Goal: Information Seeking & Learning: Learn about a topic

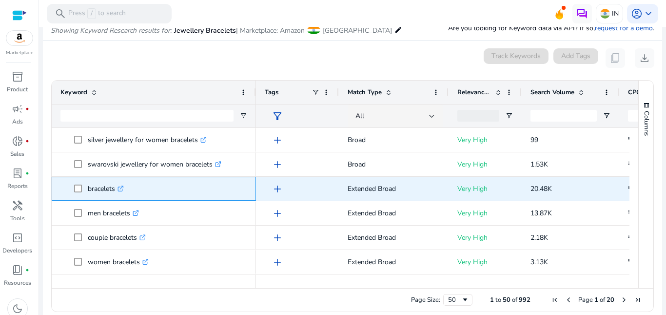
click at [123, 190] on icon ".st0{fill:#2c8af8}" at bounding box center [121, 188] width 6 height 6
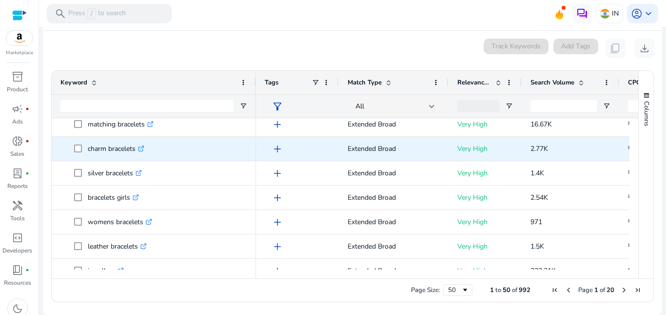
scroll to position [293, 0]
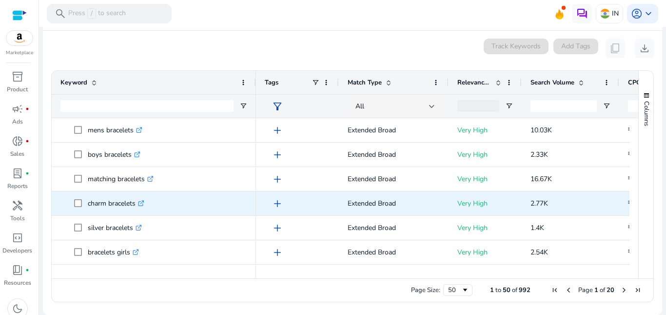
click at [144, 203] on icon ".st0{fill:#2c8af8}" at bounding box center [141, 203] width 6 height 6
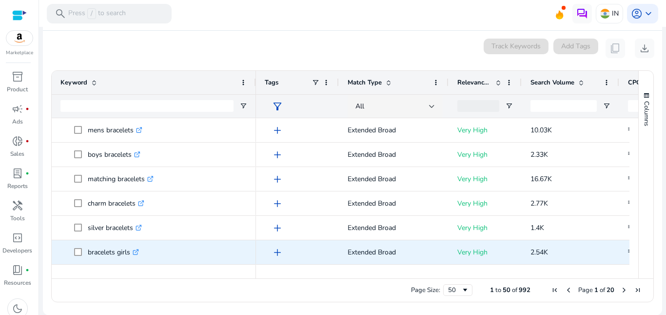
click at [106, 252] on p "bracelets girls .st0{fill:#2c8af8}" at bounding box center [113, 252] width 51 height 20
click at [139, 251] on icon ".st0{fill:#2c8af8}" at bounding box center [136, 252] width 6 height 6
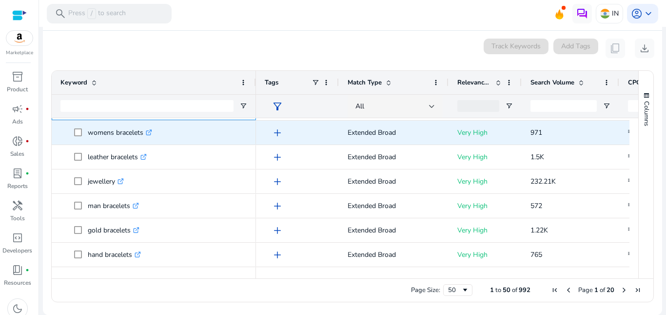
scroll to position [439, 0]
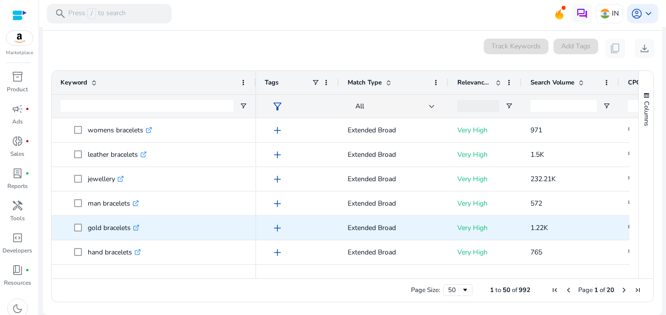
click at [139, 228] on icon ".st0{fill:#2c8af8}" at bounding box center [136, 227] width 6 height 6
drag, startPoint x: 86, startPoint y: 229, endPoint x: 130, endPoint y: 236, distance: 44.9
click at [130, 236] on span "gold bracelets .st0{fill:#2c8af8}" at bounding box center [160, 228] width 173 height 20
copy span "gold bracelets"
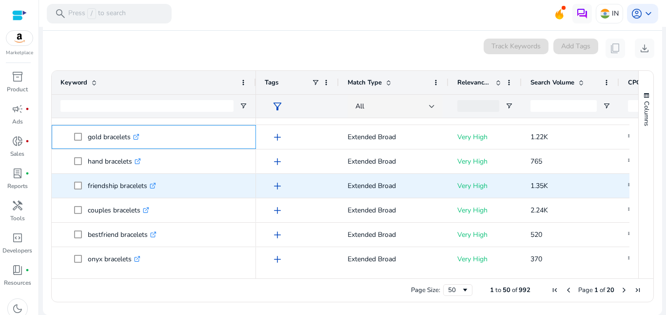
scroll to position [536, 0]
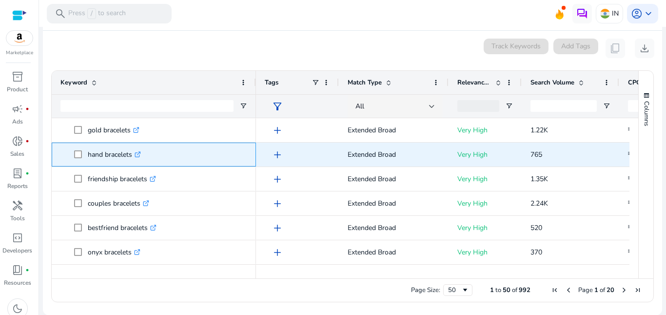
click at [140, 154] on icon ".st0{fill:#2c8af8}" at bounding box center [138, 154] width 6 height 6
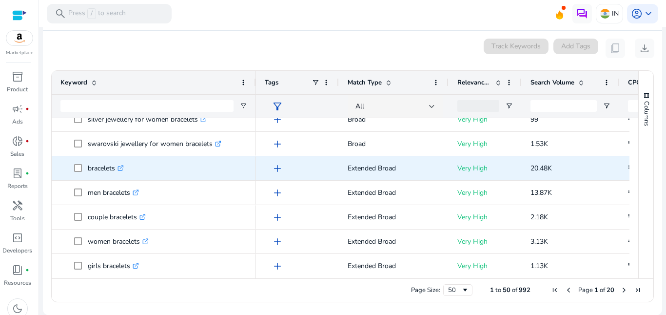
scroll to position [0, 0]
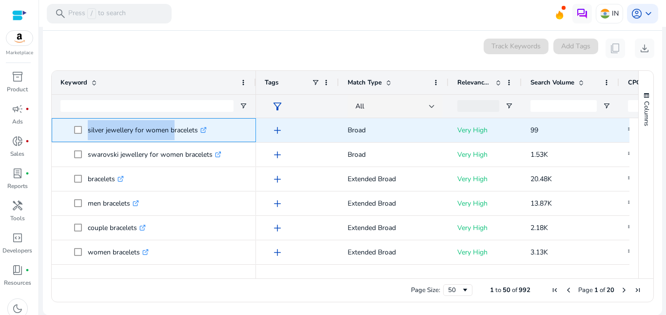
drag, startPoint x: 85, startPoint y: 131, endPoint x: 172, endPoint y: 128, distance: 86.9
click at [172, 128] on span "silver jewellery for women bracelets .st0{fill:#2c8af8}" at bounding box center [160, 130] width 173 height 20
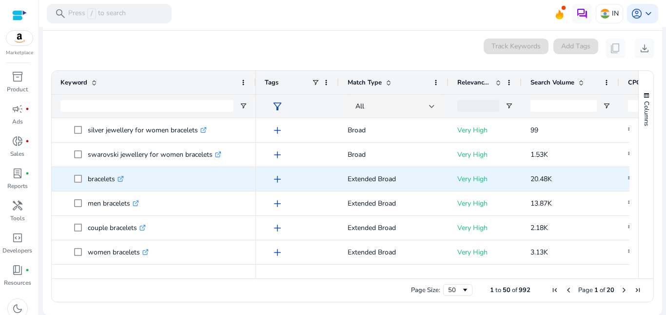
click at [245, 169] on span "bracelets .st0{fill:#2c8af8}" at bounding box center [160, 179] width 173 height 20
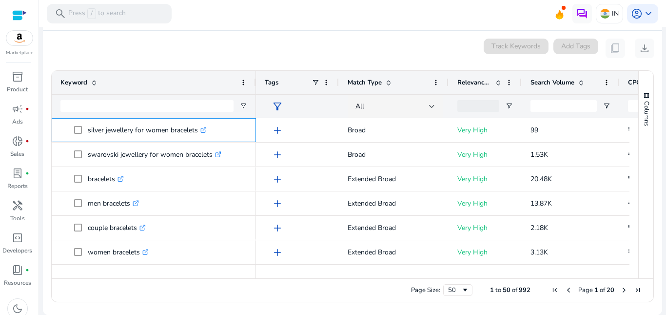
drag, startPoint x: 85, startPoint y: 119, endPoint x: 168, endPoint y: 78, distance: 92.0
click at [168, 78] on div "Keyword Tags Match Type CPC" at bounding box center [345, 174] width 587 height 207
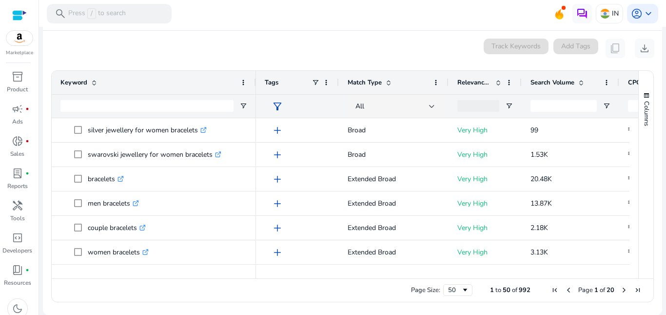
click at [226, 114] on div at bounding box center [146, 106] width 173 height 23
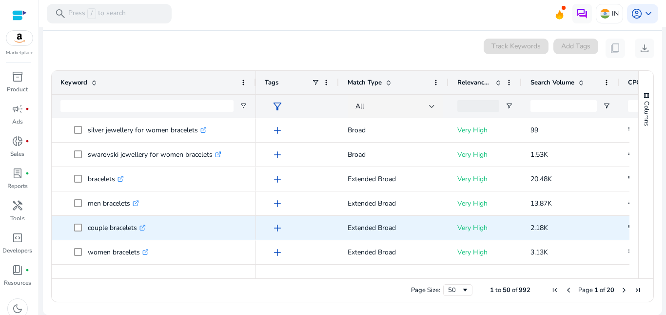
drag, startPoint x: 233, startPoint y: 115, endPoint x: 136, endPoint y: 199, distance: 128.3
click at [132, 210] on div "Keyword Tags Match Type CPC" at bounding box center [345, 174] width 587 height 207
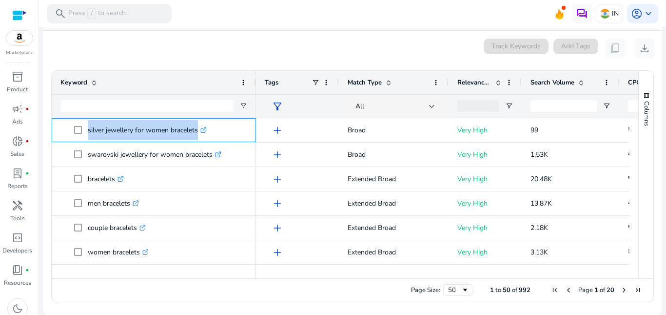
drag, startPoint x: 192, startPoint y: 131, endPoint x: 70, endPoint y: 114, distance: 123.6
click at [70, 114] on div "Keyword Tags Match Type CPC" at bounding box center [345, 174] width 587 height 207
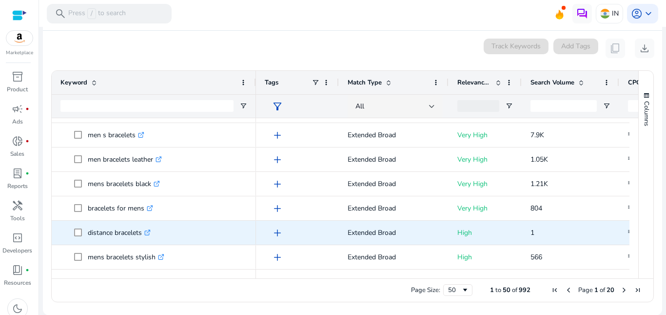
drag, startPoint x: 216, startPoint y: 270, endPoint x: 220, endPoint y: 225, distance: 45.1
click at [221, 225] on div "Keyword Tags Match Type CPC" at bounding box center [345, 174] width 587 height 207
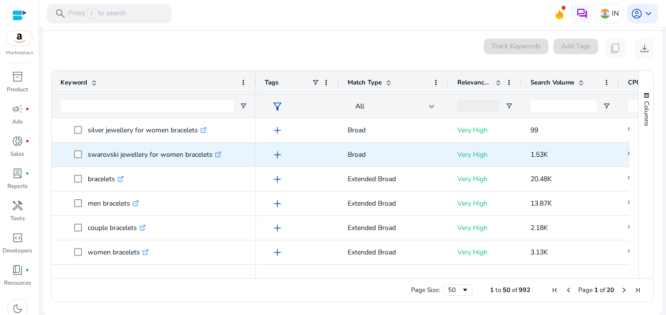
click at [133, 154] on p "swarovski jewellery for women bracelets .st0{fill:#2c8af8}" at bounding box center [155, 154] width 134 height 20
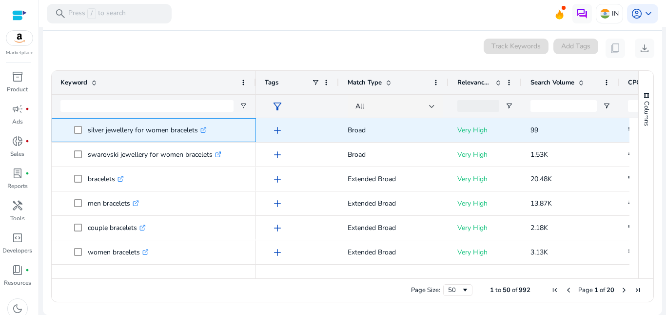
click at [130, 130] on p "silver jewellery for women bracelets .st0{fill:#2c8af8}" at bounding box center [147, 130] width 119 height 20
copy p "silver jewellery for women bracelets"
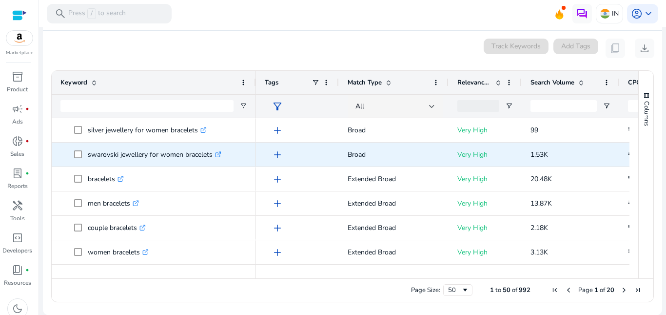
click at [116, 153] on p "swarovski jewellery for women bracelets .st0{fill:#2c8af8}" at bounding box center [155, 154] width 134 height 20
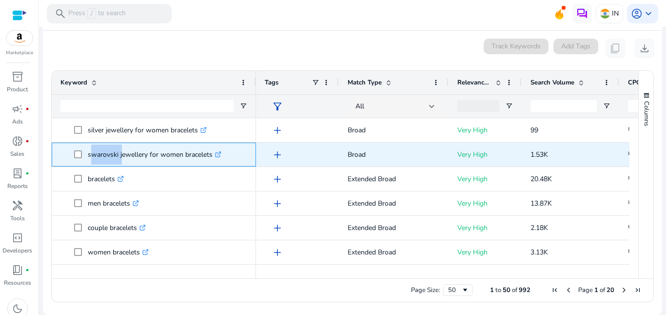
click at [116, 153] on p "swarovski jewellery for women bracelets .st0{fill:#2c8af8}" at bounding box center [155, 154] width 134 height 20
copy p "swarovski jewellery for women bracelets"
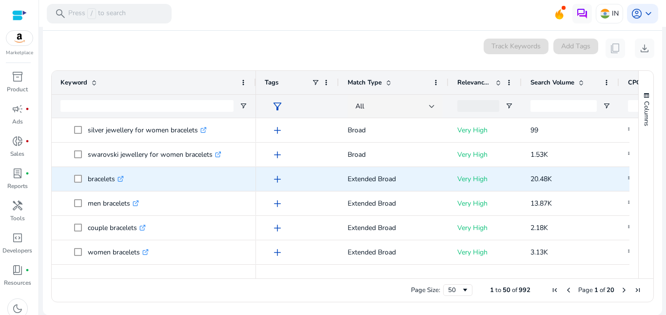
click at [98, 174] on p "bracelets .st0{fill:#2c8af8}" at bounding box center [106, 179] width 36 height 20
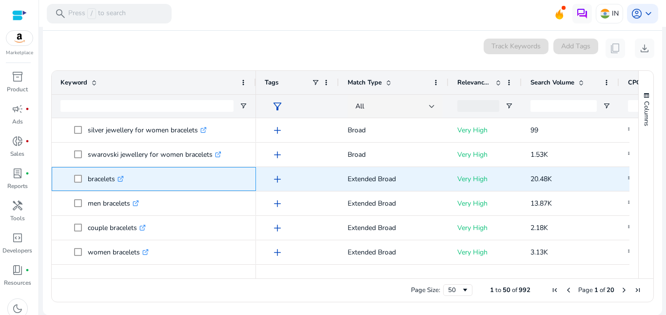
click at [98, 174] on p "bracelets .st0{fill:#2c8af8}" at bounding box center [106, 179] width 36 height 20
copy p "bracelets"
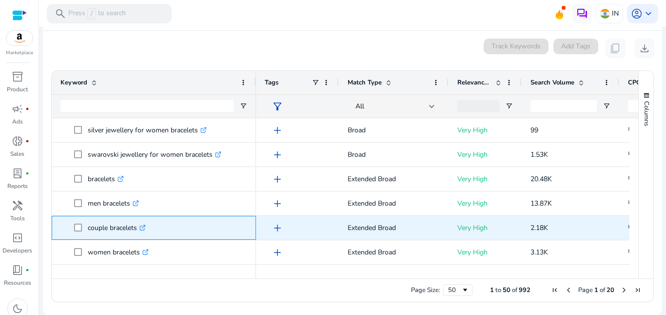
click at [112, 225] on p "couple bracelets .st0{fill:#2c8af8}" at bounding box center [117, 228] width 58 height 20
copy p "couple bracelets"
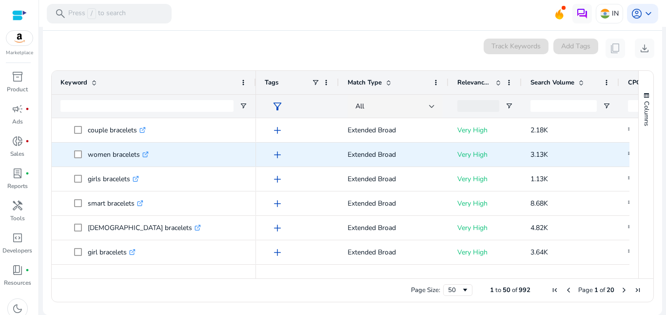
click at [105, 154] on p "women bracelets .st0{fill:#2c8af8}" at bounding box center [118, 154] width 61 height 20
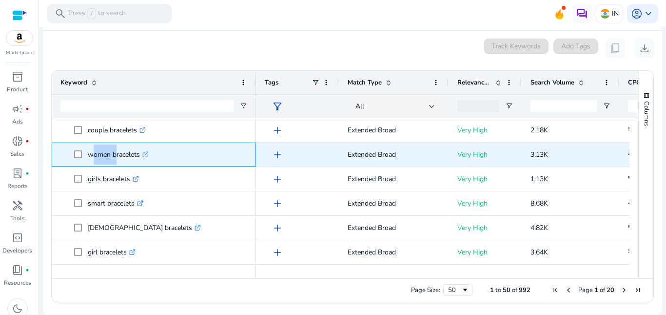
click at [105, 154] on p "women bracelets .st0{fill:#2c8af8}" at bounding box center [118, 154] width 61 height 20
copy p "women bracelets"
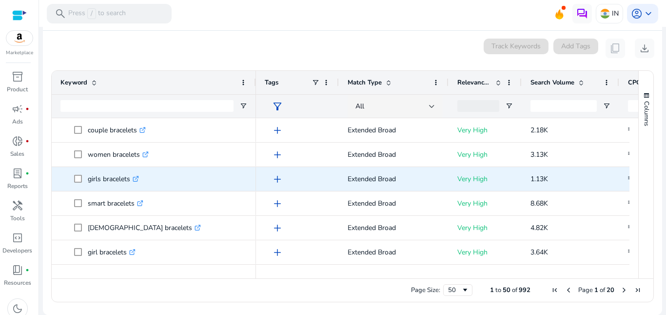
click at [111, 177] on p "girls bracelets .st0{fill:#2c8af8}" at bounding box center [113, 179] width 51 height 20
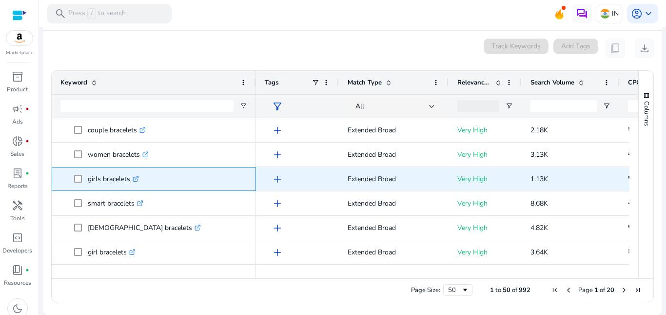
click at [111, 177] on p "girls bracelets .st0{fill:#2c8af8}" at bounding box center [113, 179] width 51 height 20
copy p "girls bracelets"
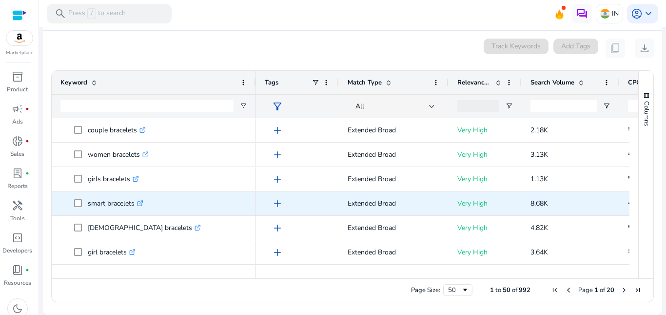
click at [107, 210] on p "smart bracelets .st0{fill:#2c8af8}" at bounding box center [116, 203] width 56 height 20
click at [108, 203] on p "smart bracelets .st0{fill:#2c8af8}" at bounding box center [116, 203] width 56 height 20
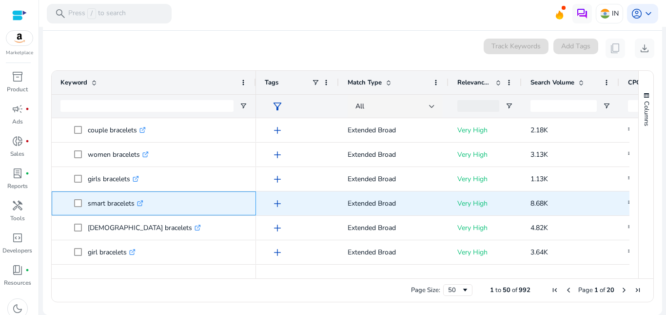
click at [108, 203] on p "smart bracelets .st0{fill:#2c8af8}" at bounding box center [116, 203] width 56 height 20
click at [109, 203] on p "smart bracelets .st0{fill:#2c8af8}" at bounding box center [116, 203] width 56 height 20
copy span "smart bracelets .st0{fill:#2c8af8}"
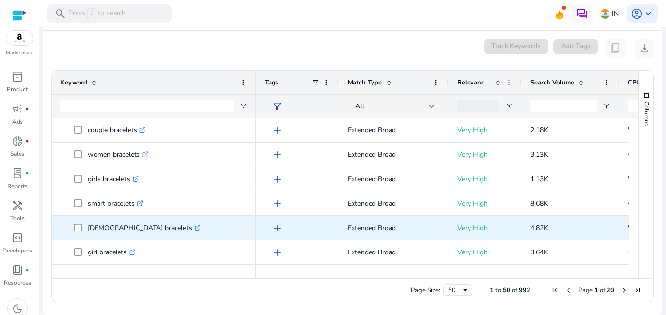
click at [113, 226] on p "[DEMOGRAPHIC_DATA] bracelets .st0{fill:#2c8af8}" at bounding box center [144, 228] width 113 height 20
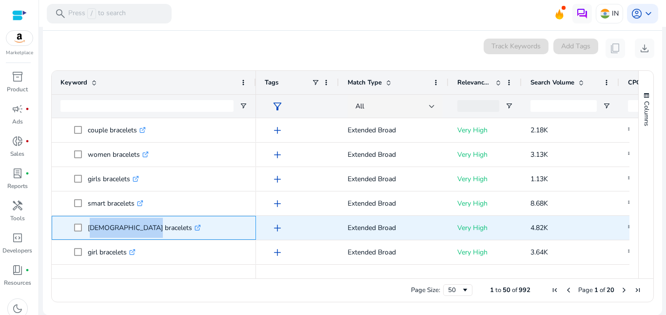
click at [113, 226] on p "[DEMOGRAPHIC_DATA] bracelets .st0{fill:#2c8af8}" at bounding box center [144, 228] width 113 height 20
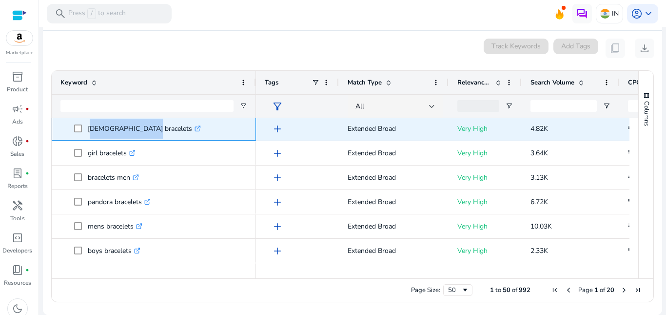
scroll to position [195, 0]
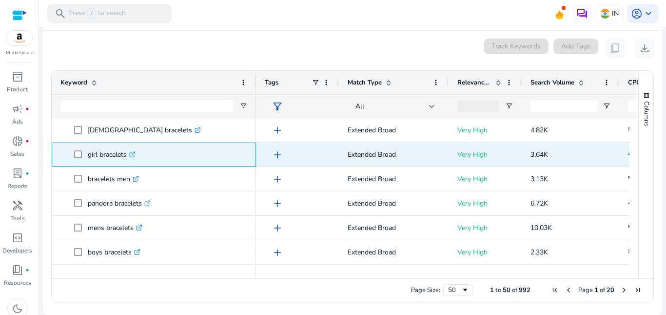
click at [104, 154] on p "girl bracelets .st0{fill:#2c8af8}" at bounding box center [112, 154] width 48 height 20
copy p "girl bracelets"
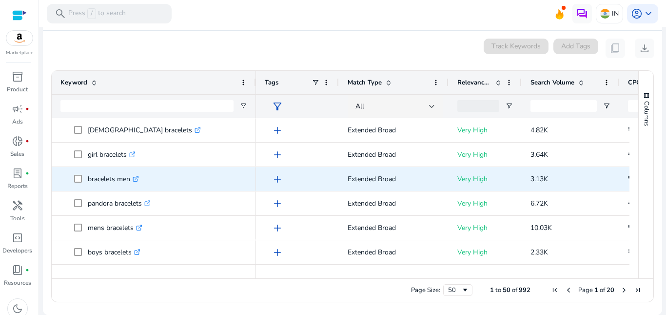
click at [117, 179] on p "bracelets men .st0{fill:#2c8af8}" at bounding box center [113, 179] width 51 height 20
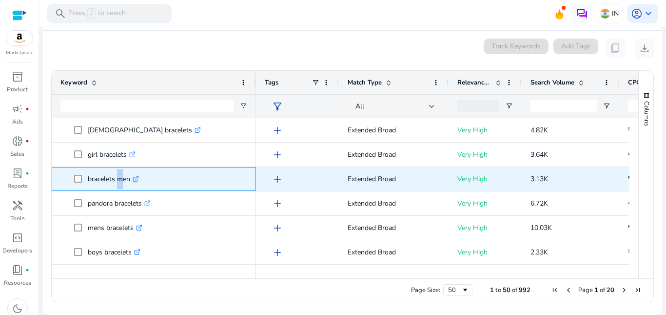
click at [117, 179] on p "bracelets men .st0{fill:#2c8af8}" at bounding box center [113, 179] width 51 height 20
copy p "bracelets men"
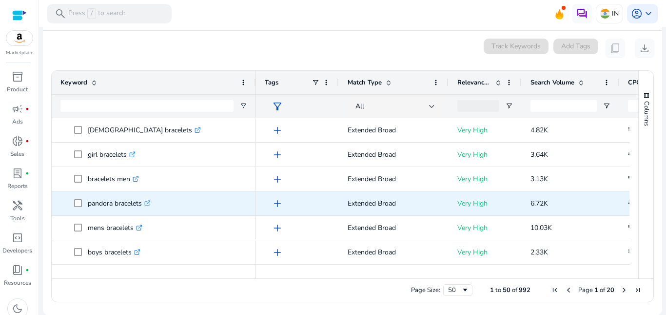
click at [109, 208] on p "pandora bracelets .st0{fill:#2c8af8}" at bounding box center [119, 203] width 63 height 20
click at [107, 202] on p "pandora bracelets .st0{fill:#2c8af8}" at bounding box center [119, 203] width 63 height 20
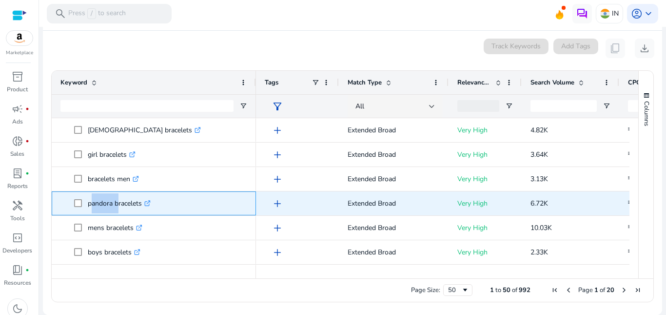
click at [107, 202] on p "pandora bracelets .st0{fill:#2c8af8}" at bounding box center [119, 203] width 63 height 20
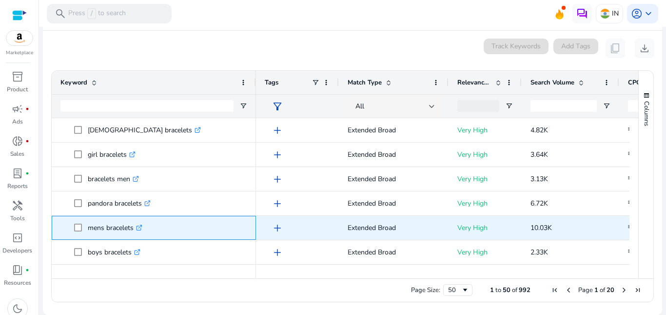
click at [117, 224] on p "mens bracelets .st0{fill:#2c8af8}" at bounding box center [115, 228] width 55 height 20
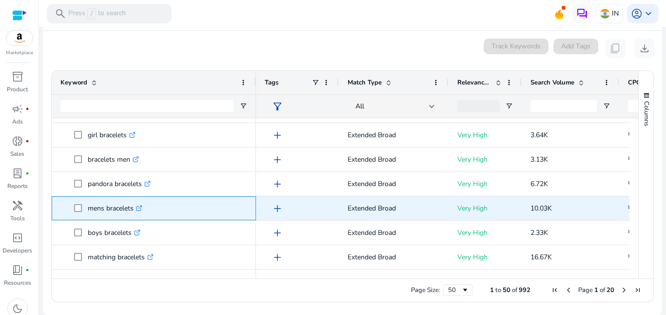
scroll to position [293, 0]
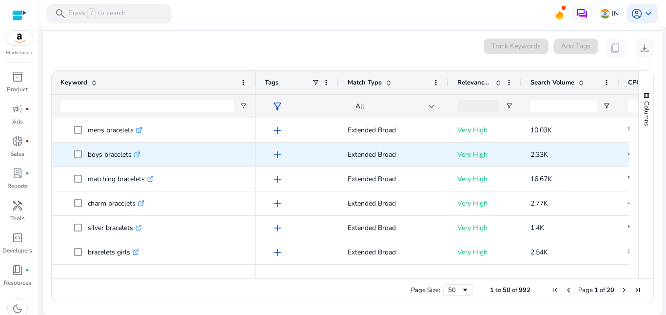
click at [106, 151] on p "boys bracelets .st0{fill:#2c8af8}" at bounding box center [114, 154] width 53 height 20
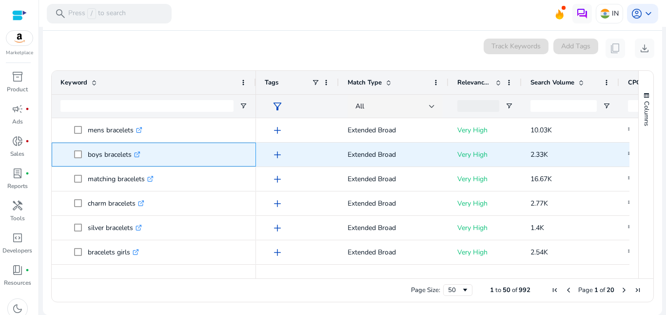
click at [106, 151] on p "boys bracelets .st0{fill:#2c8af8}" at bounding box center [114, 154] width 53 height 20
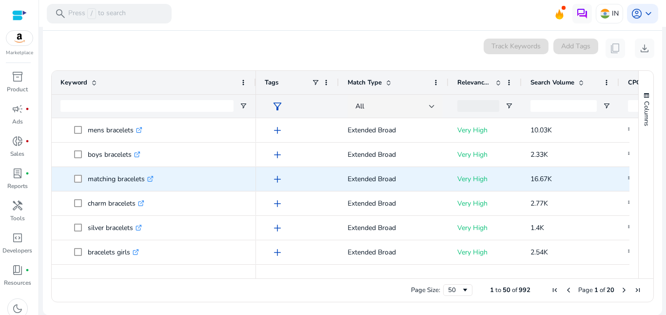
click at [111, 179] on p "matching bracelets .st0{fill:#2c8af8}" at bounding box center [121, 179] width 66 height 20
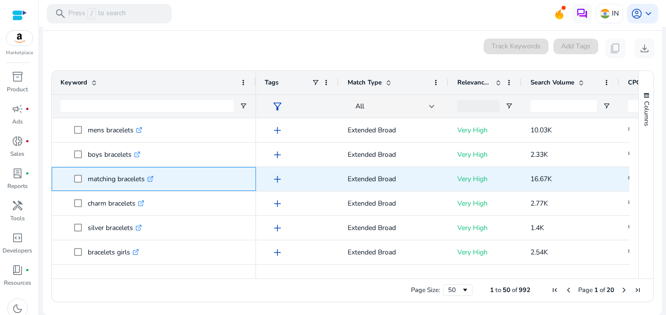
click at [111, 179] on p "matching bracelets .st0{fill:#2c8af8}" at bounding box center [121, 179] width 66 height 20
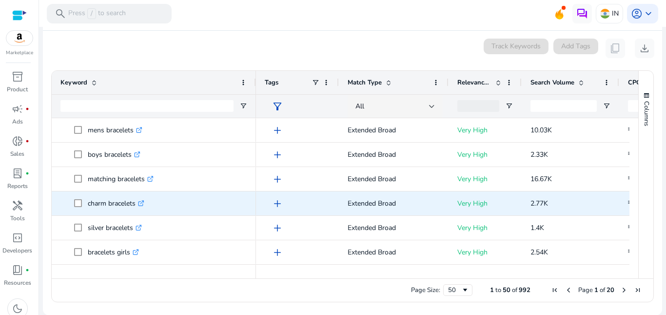
click at [110, 203] on p "charm bracelets .st0{fill:#2c8af8}" at bounding box center [116, 203] width 57 height 20
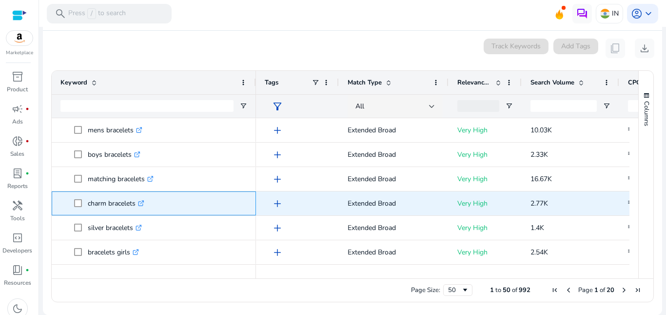
click at [110, 203] on p "charm bracelets .st0{fill:#2c8af8}" at bounding box center [116, 203] width 57 height 20
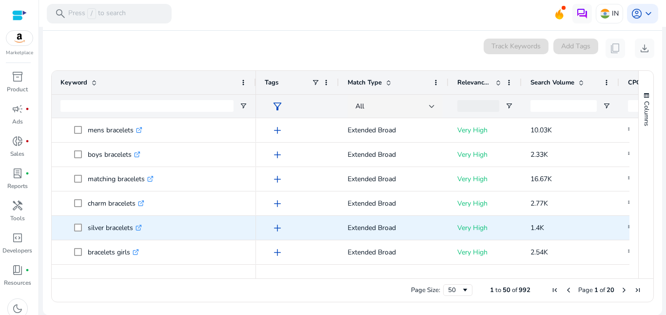
click at [114, 227] on p "silver bracelets .st0{fill:#2c8af8}" at bounding box center [115, 228] width 54 height 20
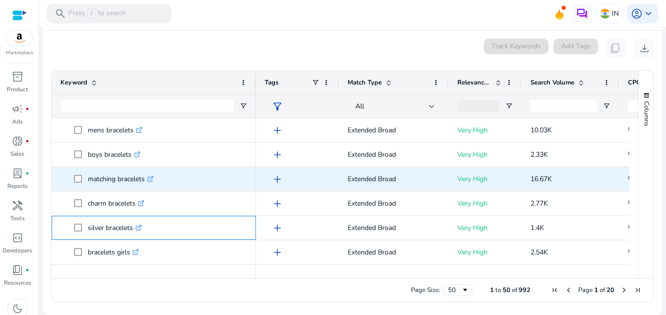
scroll to position [390, 0]
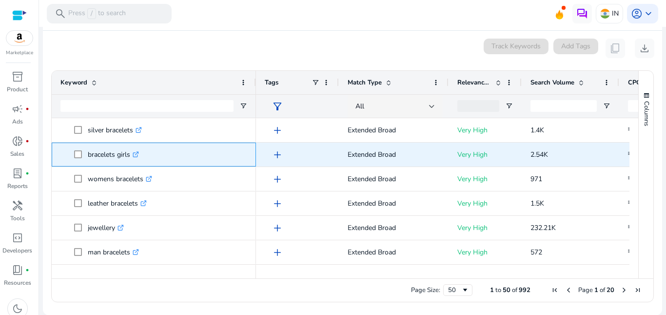
click at [107, 158] on p "bracelets girls .st0{fill:#2c8af8}" at bounding box center [113, 154] width 51 height 20
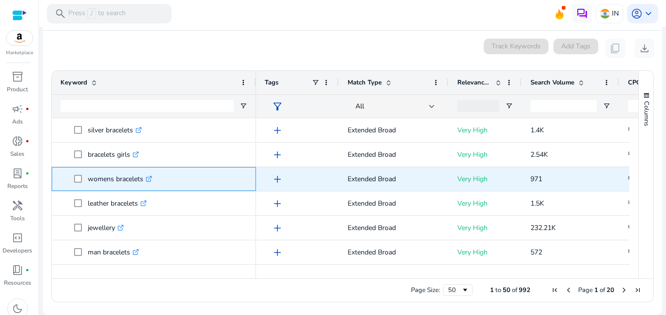
click at [121, 177] on p "womens bracelets .st0{fill:#2c8af8}" at bounding box center [120, 179] width 64 height 20
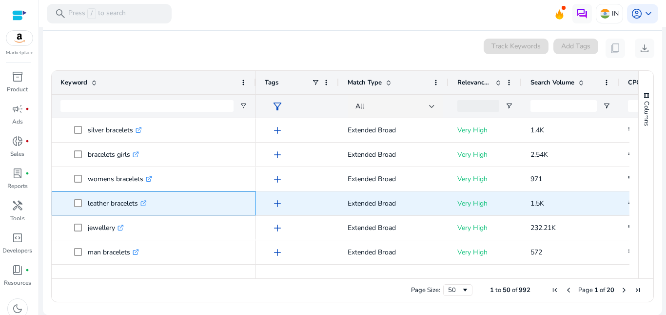
click at [124, 204] on p "leather bracelets .st0{fill:#2c8af8}" at bounding box center [117, 203] width 59 height 20
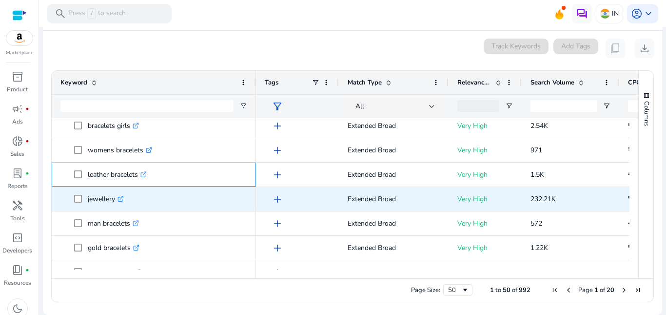
scroll to position [488, 0]
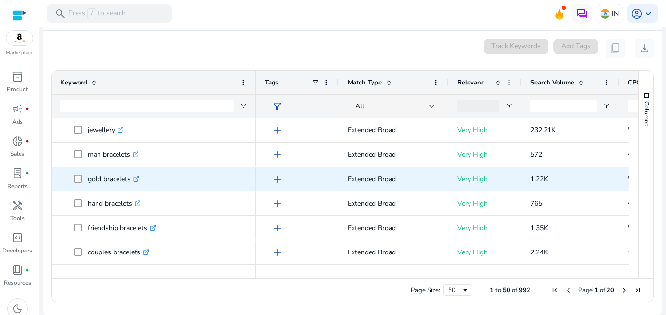
click at [103, 177] on p "gold bracelets .st0{fill:#2c8af8}" at bounding box center [114, 179] width 52 height 20
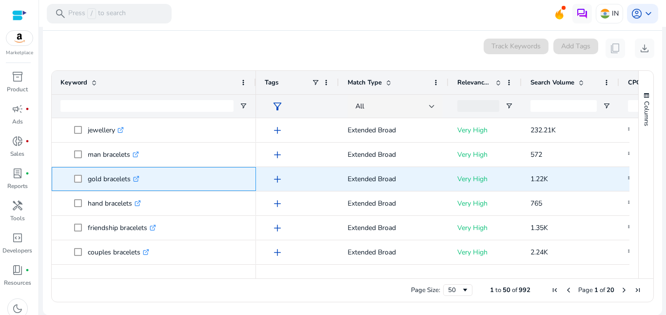
click at [103, 177] on p "gold bracelets .st0{fill:#2c8af8}" at bounding box center [114, 179] width 52 height 20
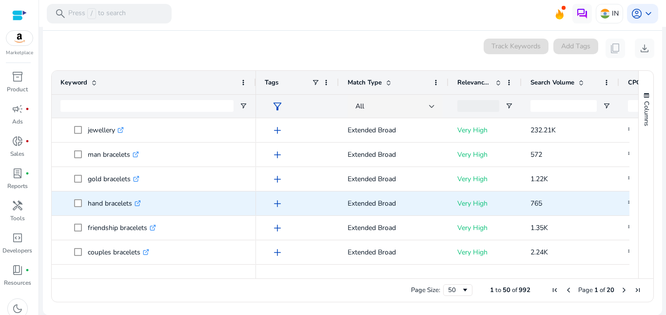
click at [113, 202] on p "hand bracelets .st0{fill:#2c8af8}" at bounding box center [114, 203] width 53 height 20
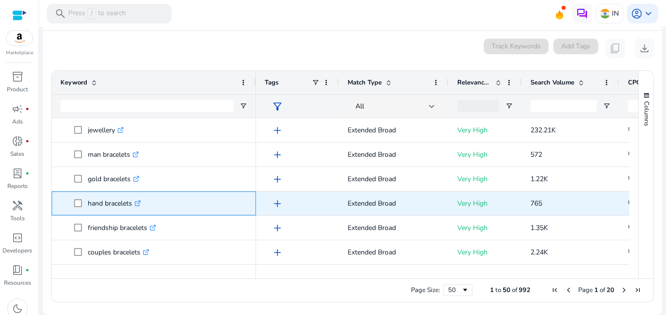
click at [113, 202] on p "hand bracelets .st0{fill:#2c8af8}" at bounding box center [114, 203] width 53 height 20
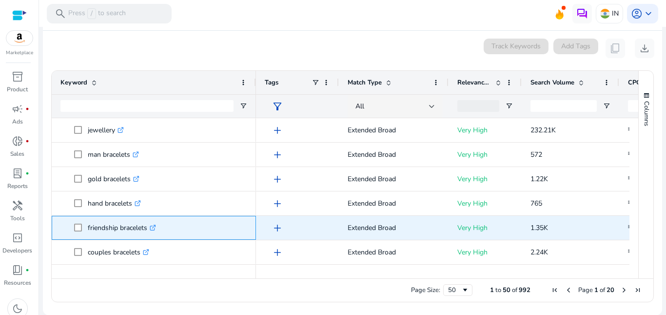
click at [103, 225] on p "friendship bracelets .st0{fill:#2c8af8}" at bounding box center [122, 228] width 68 height 20
